Goal: Task Accomplishment & Management: Use online tool/utility

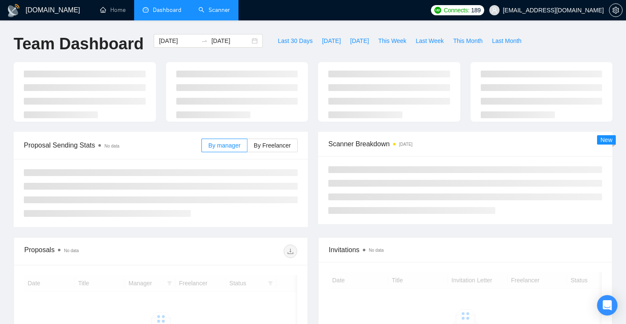
click at [216, 6] on link "Scanner" at bounding box center [214, 9] width 32 height 7
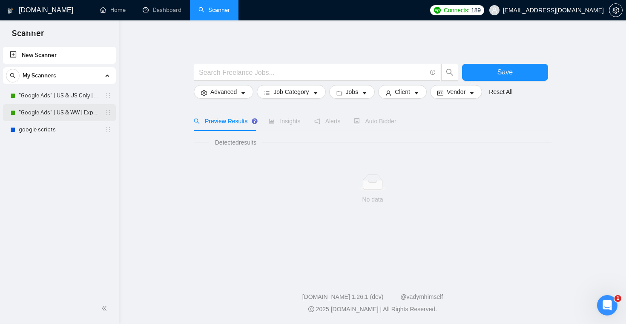
click at [72, 111] on link ""Google Ads" | US & WW | Expert" at bounding box center [59, 112] width 81 height 17
